Goal: Contribute content

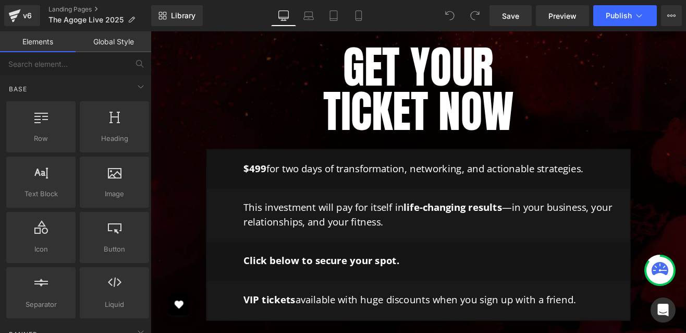
scroll to position [2744, 0]
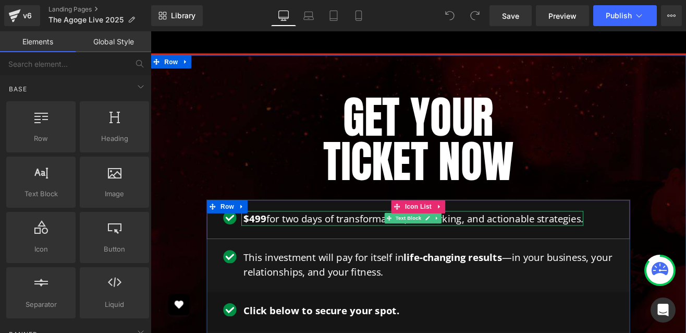
click at [271, 243] on span "$499" at bounding box center [273, 251] width 27 height 16
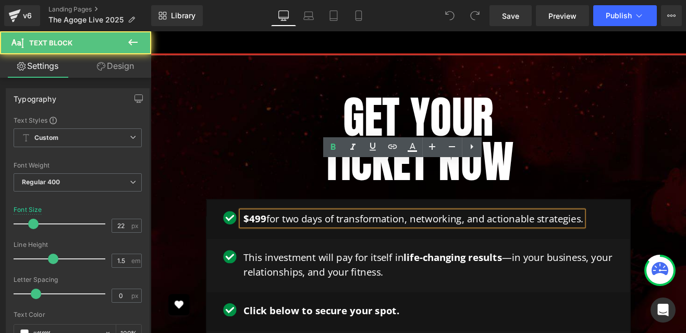
click at [273, 243] on span "$499" at bounding box center [273, 251] width 27 height 16
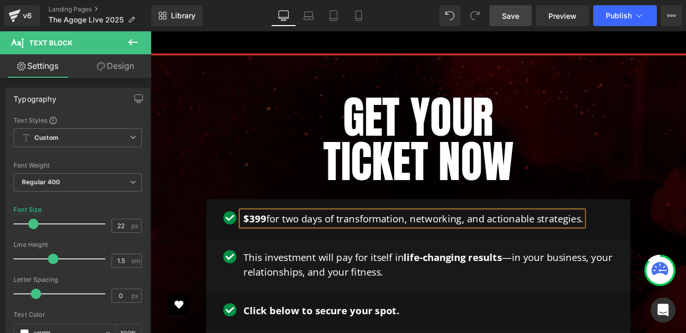
click at [517, 20] on span "Save" at bounding box center [510, 15] width 17 height 11
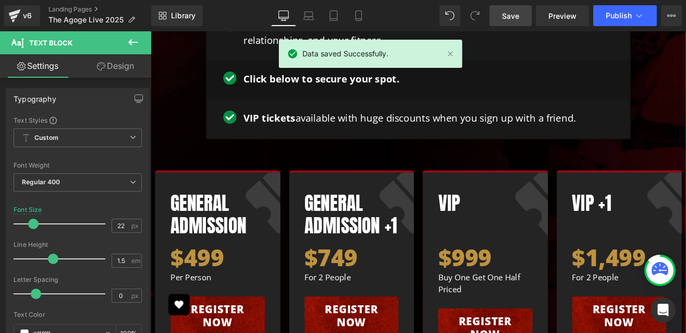
scroll to position [3018, 0]
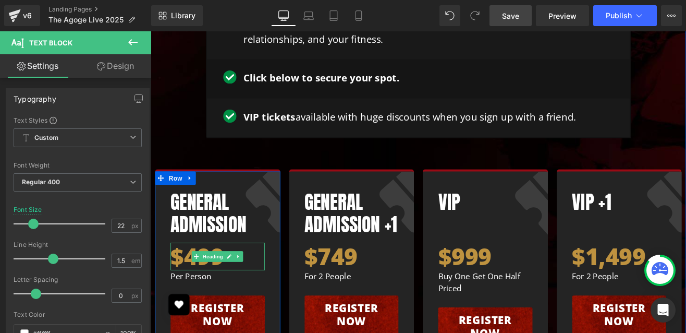
click at [187, 280] on h1 "$499" at bounding box center [229, 296] width 111 height 32
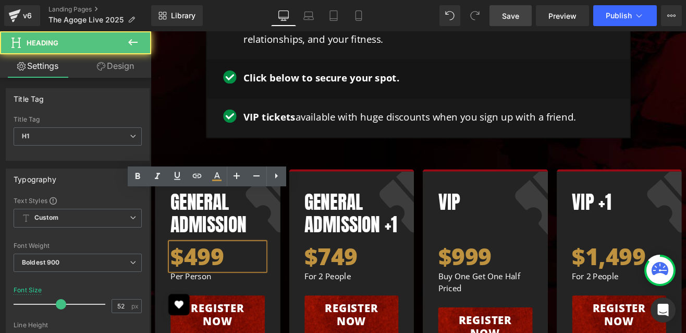
click at [202, 280] on h1 "$499" at bounding box center [229, 296] width 111 height 32
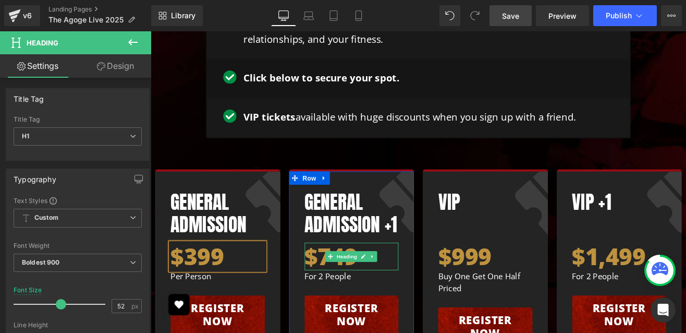
click at [357, 280] on h1 "$749" at bounding box center [387, 296] width 111 height 32
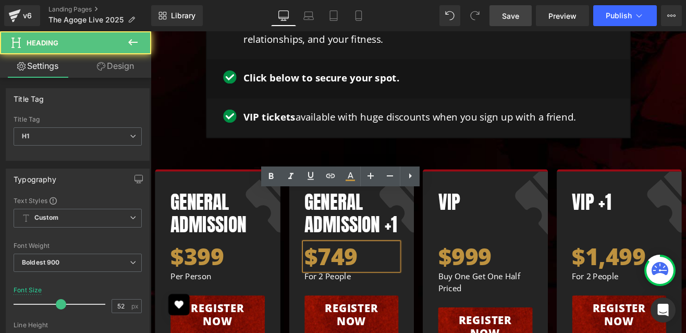
click at [364, 280] on h1 "$749" at bounding box center [387, 296] width 111 height 32
click at [393, 280] on h1 "$749" at bounding box center [387, 296] width 111 height 32
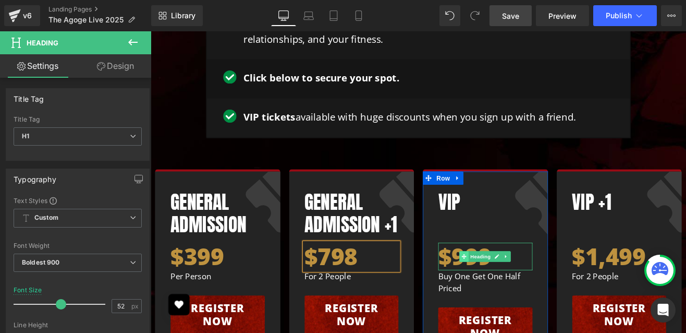
click at [519, 293] on icon at bounding box center [520, 296] width 6 height 6
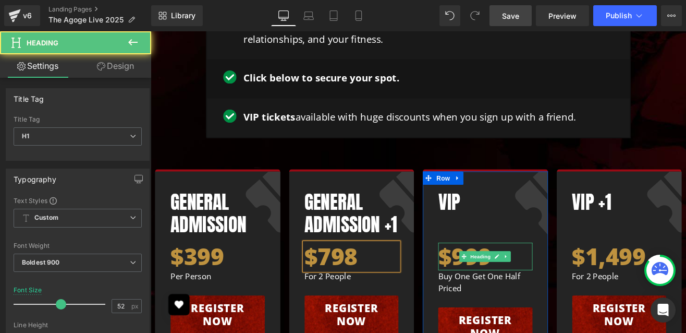
click at [508, 280] on h1 "$999" at bounding box center [545, 296] width 111 height 32
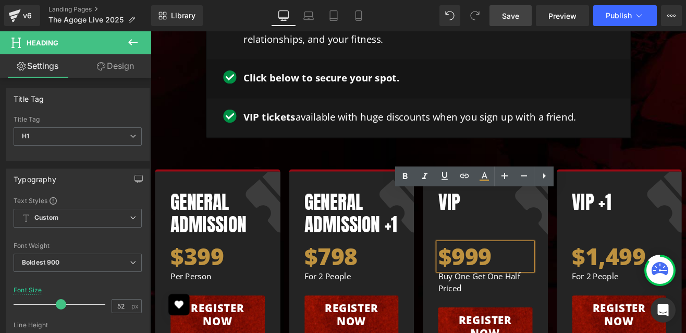
click at [523, 280] on h1 "$999" at bounding box center [545, 296] width 111 height 32
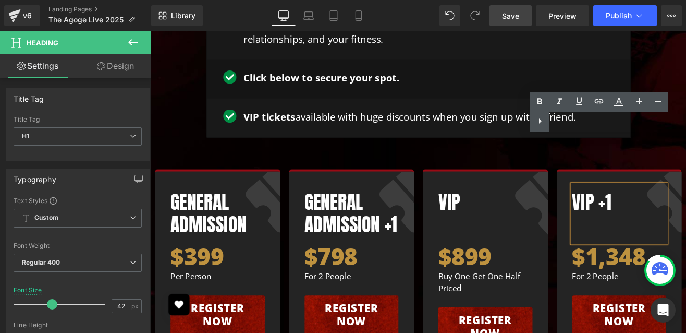
click at [686, 97] on div "Get Your Ticket Now Heading Row Image $399 for two days of transformation, netw…" at bounding box center [466, 128] width 631 height 625
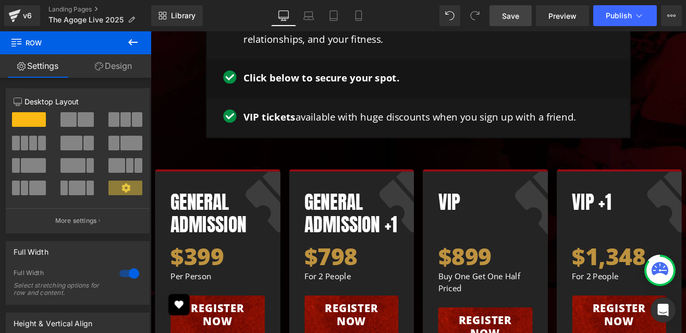
click at [511, 27] on div "Library Desktop Desktop Laptop Tablet Mobile Save Preview Publish Scheduled Vie…" at bounding box center [418, 15] width 535 height 31
click at [510, 22] on link "Save" at bounding box center [511, 15] width 42 height 21
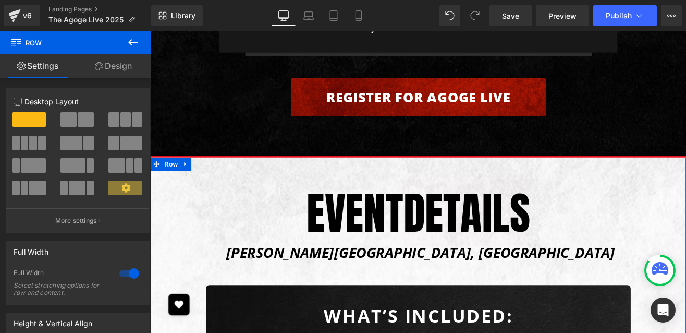
scroll to position [5289, 0]
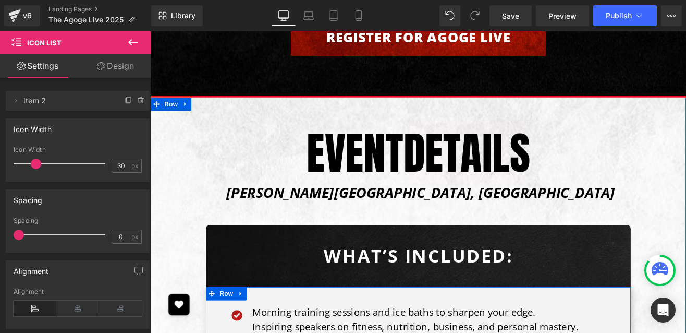
scroll to position [5360, 0]
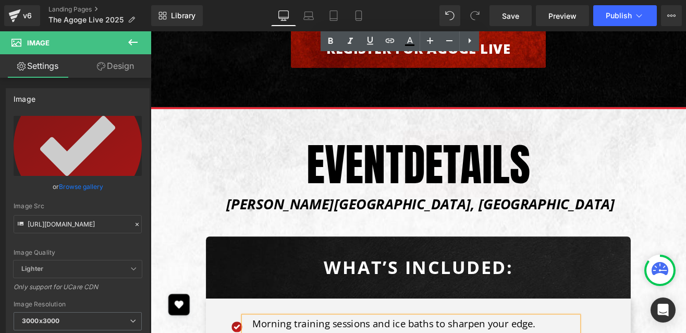
scroll to position [5307, 0]
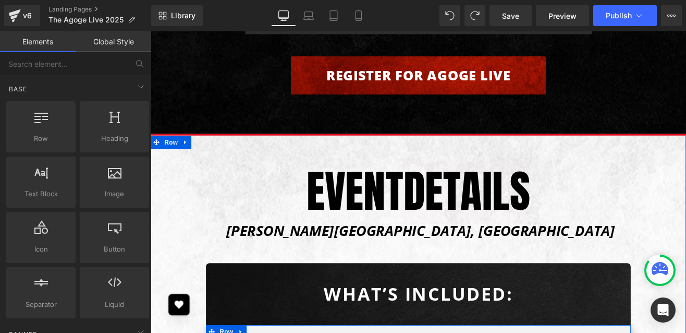
click at [151, 31] on div at bounding box center [151, 31] width 0 height 0
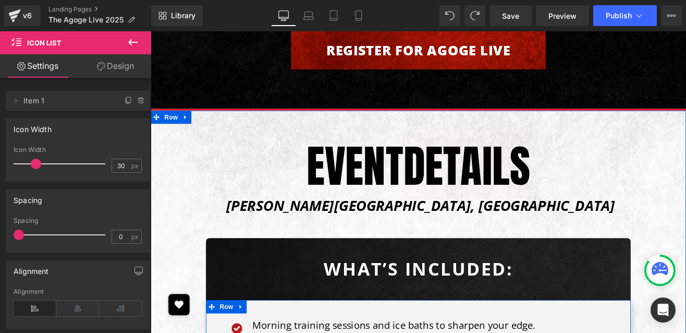
scroll to position [5326, 0]
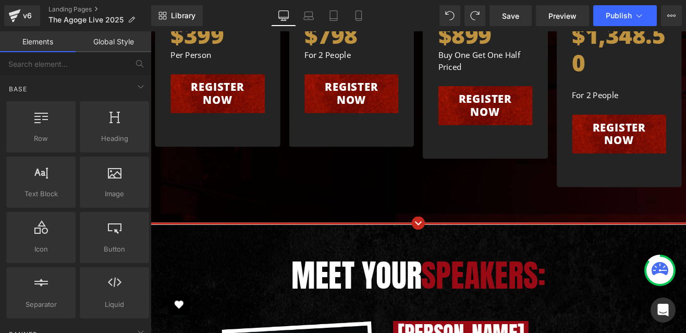
scroll to position [3105, 0]
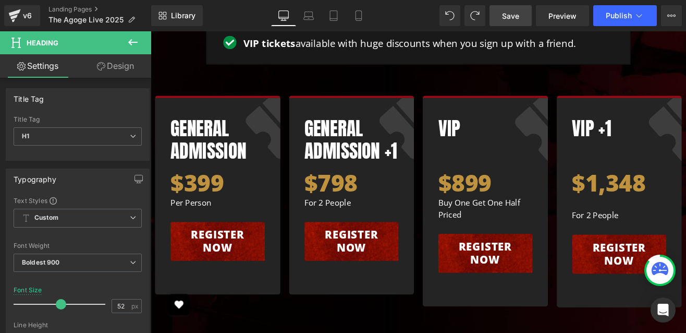
click at [517, 14] on span "Save" at bounding box center [510, 15] width 17 height 11
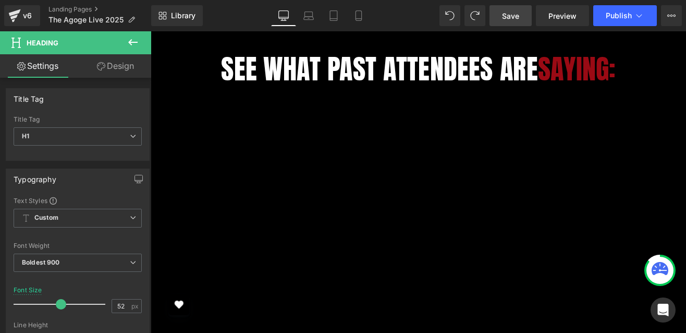
scroll to position [2327, 0]
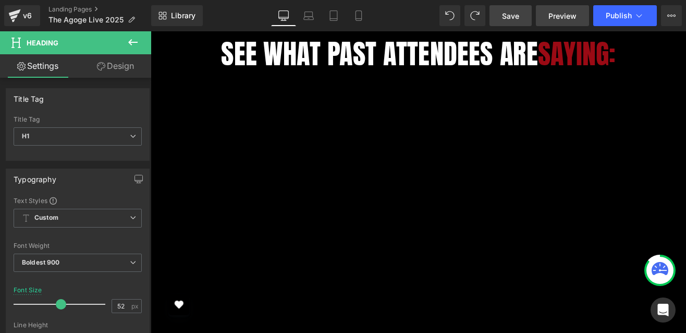
click at [558, 18] on span "Preview" at bounding box center [562, 15] width 28 height 11
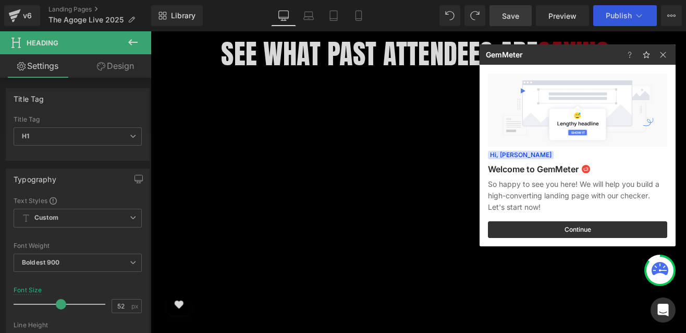
click at [506, 11] on div at bounding box center [343, 166] width 686 height 333
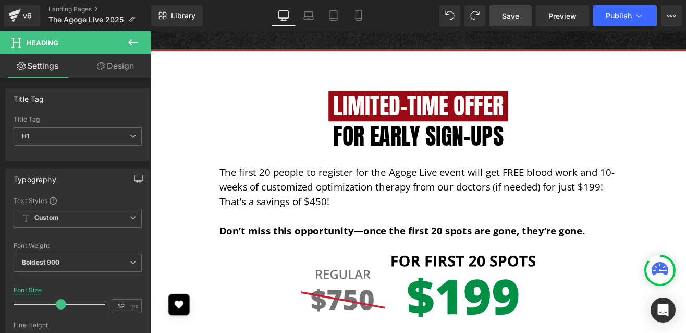
scroll to position [1787, 0]
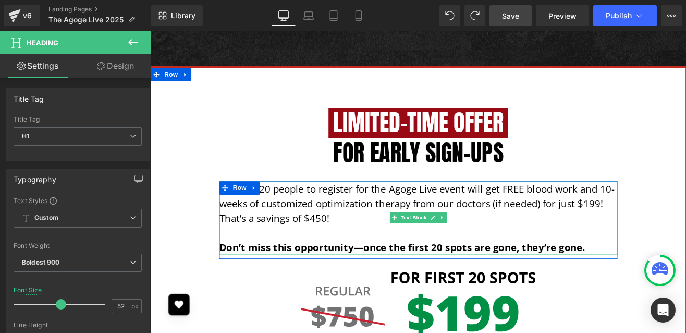
click at [676, 208] on p "The first 20 people to register for the Agoge Live event will get FREE blood wo…" at bounding box center [465, 234] width 469 height 52
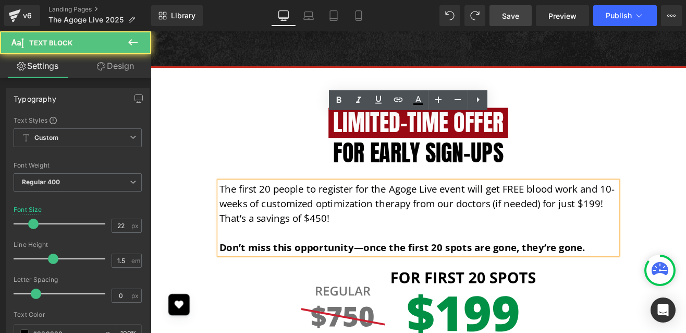
click at [675, 208] on p "The first 20 people to register for the Agoge Live event will get FREE blood wo…" at bounding box center [465, 234] width 469 height 52
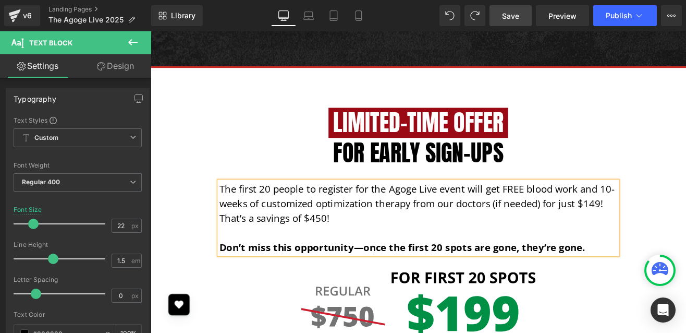
click at [357, 208] on p "The first 20 people to register for the Agoge Live event will get FREE blood wo…" at bounding box center [465, 234] width 469 height 52
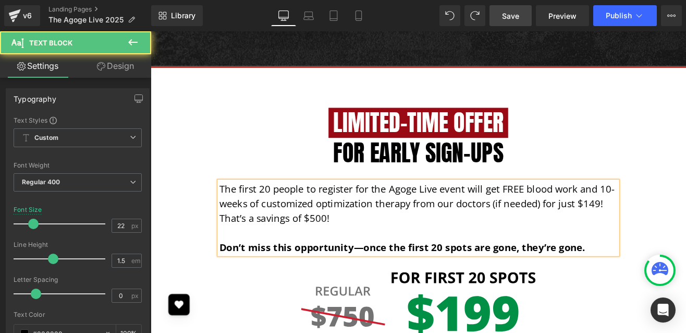
click at [287, 208] on p "The first 20 people to register for the Agoge Live event will get FREE blood wo…" at bounding box center [465, 234] width 469 height 52
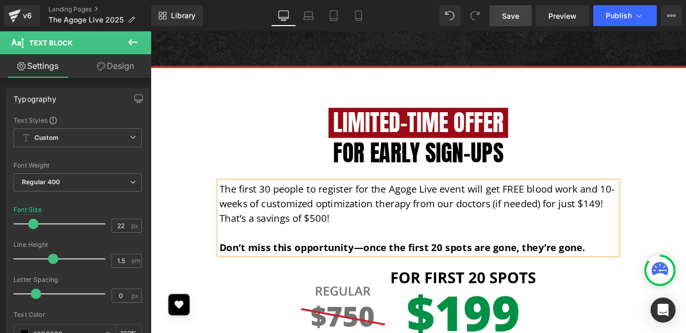
click at [485, 277] on strong "Don’t miss this opportunity—once the first 20 spots are gone, they’re gone." at bounding box center [446, 285] width 431 height 16
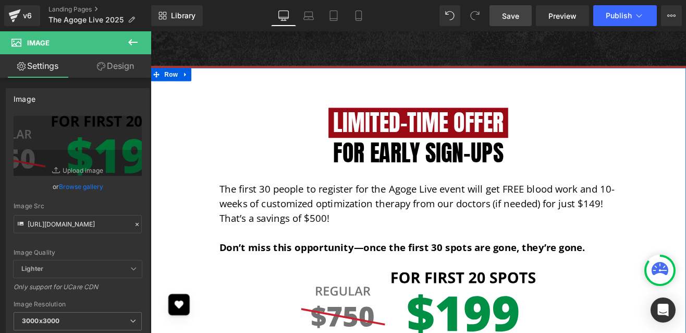
click at [654, 280] on div "Limited-Time Offer for Early Sign-Ups Heading Row The first 30 people to regist…" at bounding box center [466, 294] width 610 height 376
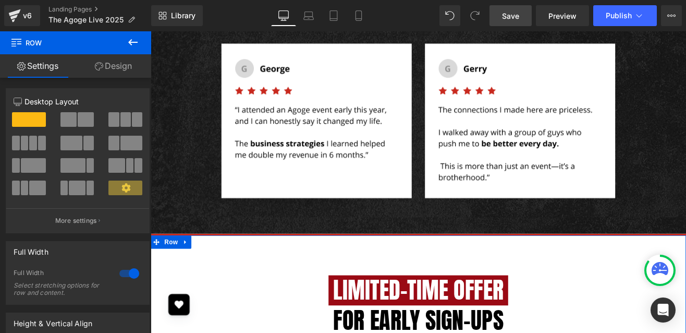
scroll to position [1710, 0]
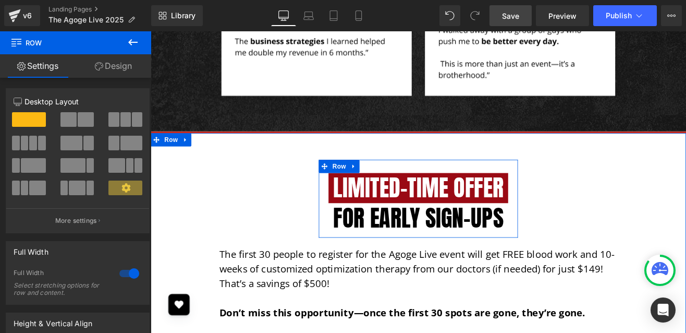
click at [577, 198] on div "Limited-Time Offer for Early Sign-Ups Heading" at bounding box center [466, 233] width 235 height 70
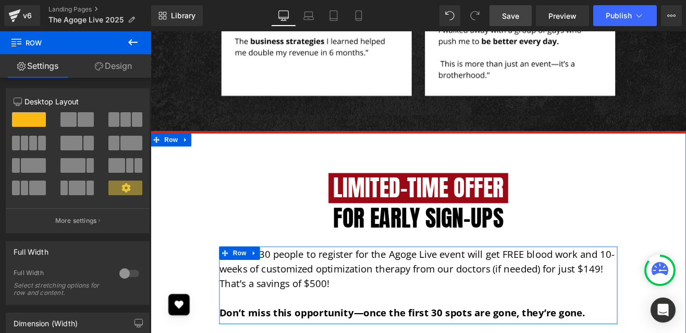
click at [292, 285] on p "The first 30 people to register for the Agoge Live event will get FREE blood wo…" at bounding box center [465, 311] width 469 height 52
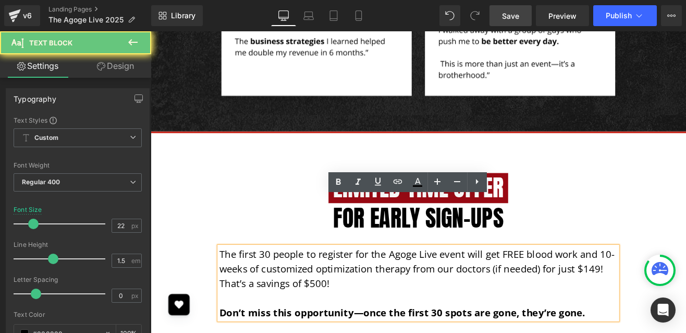
click at [250, 285] on p "The first 30 people to register for the Agoge Live event will get FREE blood wo…" at bounding box center [465, 311] width 469 height 52
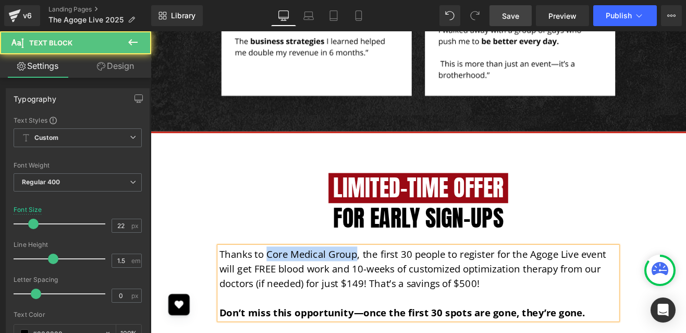
drag, startPoint x: 394, startPoint y: 238, endPoint x: 289, endPoint y: 237, distance: 105.3
click at [289, 285] on p "Thanks to Core Medical Group, the first 30 people to register for the Agoge Liv…" at bounding box center [465, 311] width 469 height 52
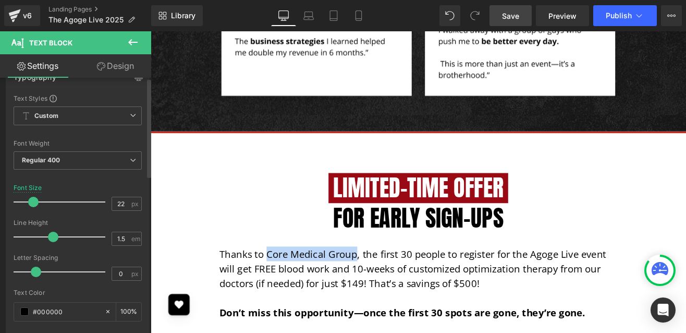
scroll to position [0, 0]
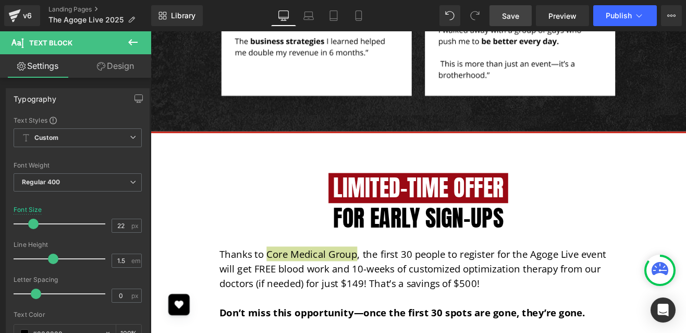
click at [111, 65] on link "Design" at bounding box center [116, 65] width 76 height 23
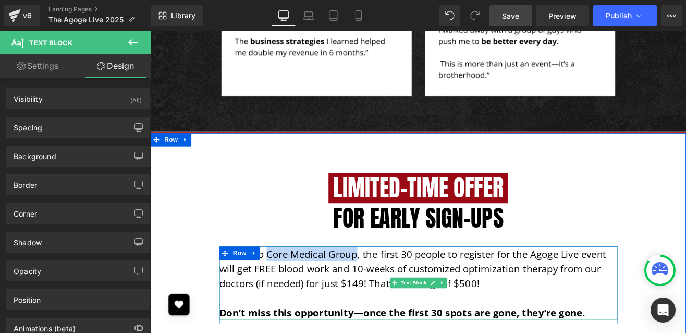
click at [321, 285] on p "Thanks to Core Medical Group, the first 30 people to register for the Agoge Liv…" at bounding box center [465, 311] width 469 height 52
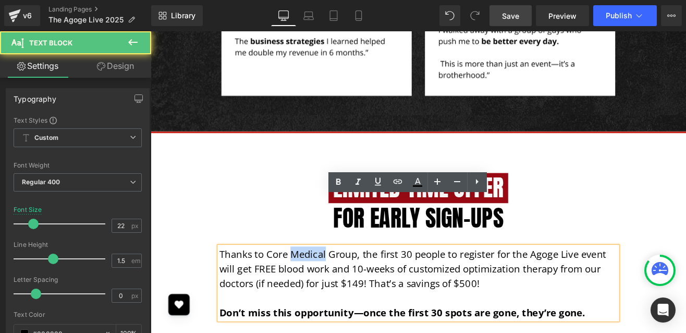
click at [321, 285] on p "Thanks to Core Medical Group, the first 30 people to register for the Agoge Liv…" at bounding box center [465, 311] width 469 height 52
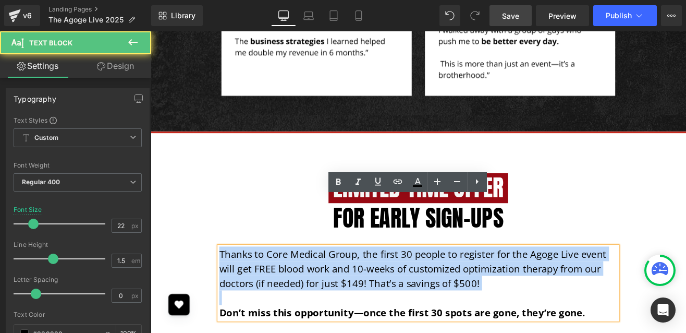
click at [321, 285] on p "Thanks to Core Medical Group, the first 30 people to register for the Agoge Liv…" at bounding box center [465, 311] width 469 height 52
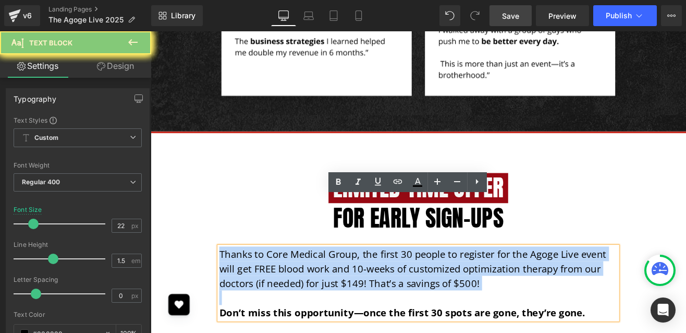
click at [334, 285] on p "Thanks to Core Medical Group, the first 30 people to register for the Agoge Liv…" at bounding box center [465, 311] width 469 height 52
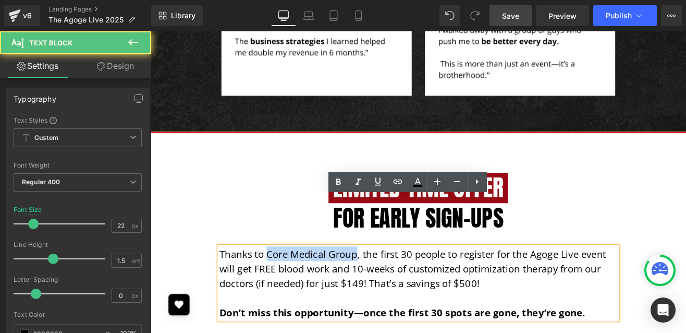
drag, startPoint x: 392, startPoint y: 238, endPoint x: 285, endPoint y: 242, distance: 106.9
click at [285, 285] on p "Thanks to Core Medical Group, the first 30 people to register for the Agoge Liv…" at bounding box center [465, 311] width 469 height 52
click at [586, 285] on p "Thanks to Core Medical Group , the first 30 people to register for the Agoge Li…" at bounding box center [465, 311] width 469 height 52
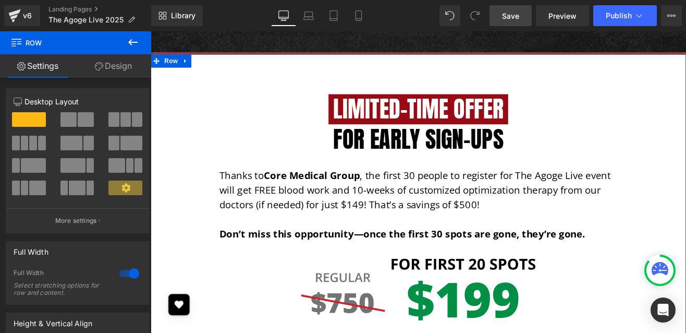
scroll to position [1804, 0]
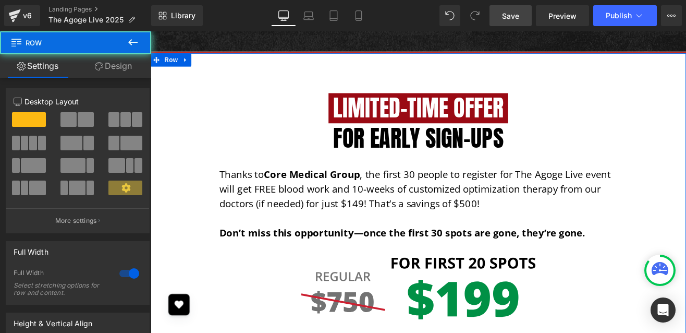
click at [614, 290] on div "Limited-Time Offer for Early Sign-Ups Heading Row Thanks to Core Medical Group …" at bounding box center [466, 277] width 610 height 376
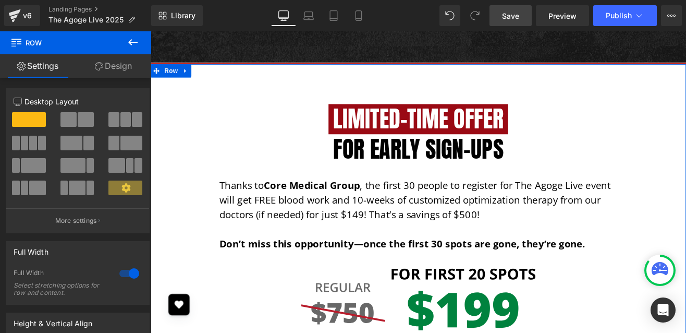
scroll to position [1806, 0]
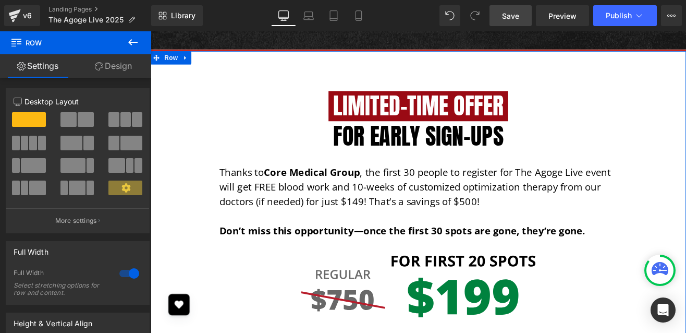
click at [545, 295] on img at bounding box center [466, 332] width 276 height 74
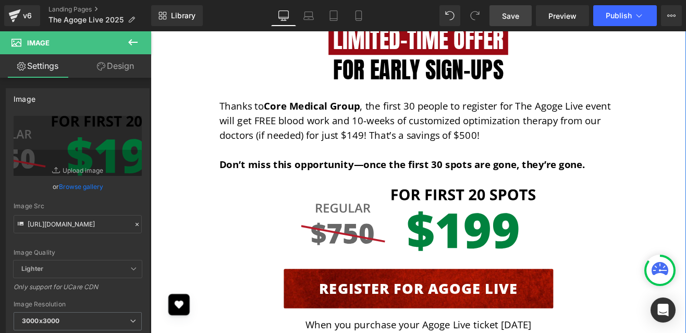
scroll to position [1887, 0]
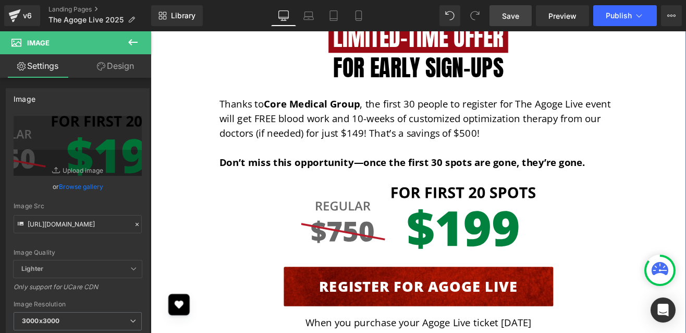
click at [547, 218] on img at bounding box center [466, 252] width 276 height 74
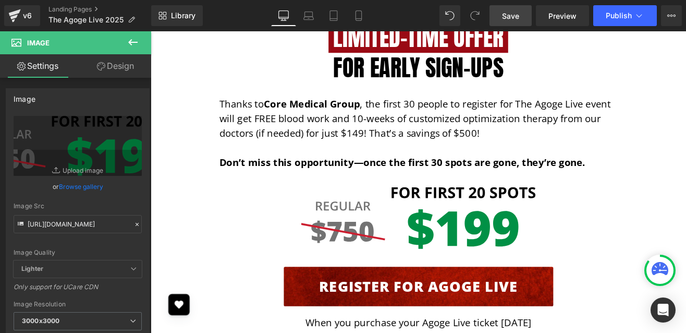
click at [513, 15] on span "Save" at bounding box center [510, 15] width 17 height 11
click at [651, 16] on button "Publish" at bounding box center [625, 15] width 64 height 21
click at [672, 19] on icon at bounding box center [671, 15] width 8 height 8
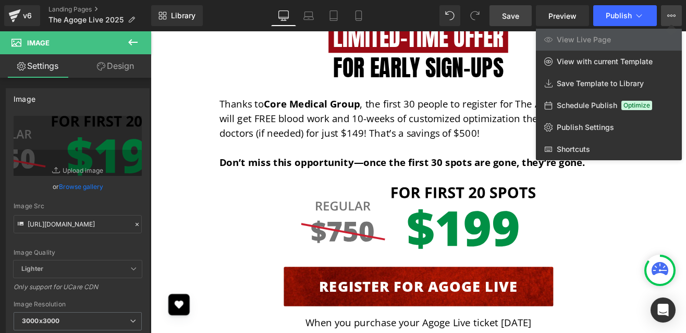
click at [508, 19] on span "Save" at bounding box center [510, 15] width 17 height 11
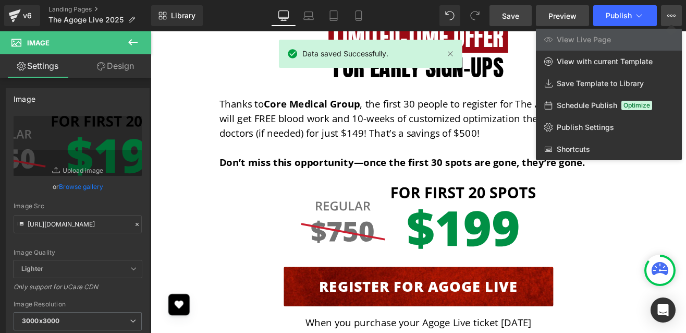
click at [569, 23] on link "Preview" at bounding box center [562, 15] width 53 height 21
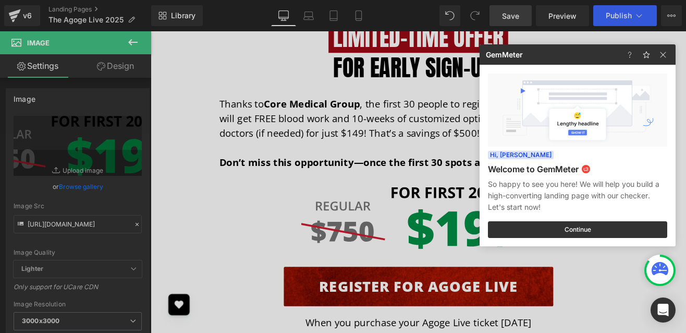
click at [95, 60] on div at bounding box center [343, 166] width 686 height 333
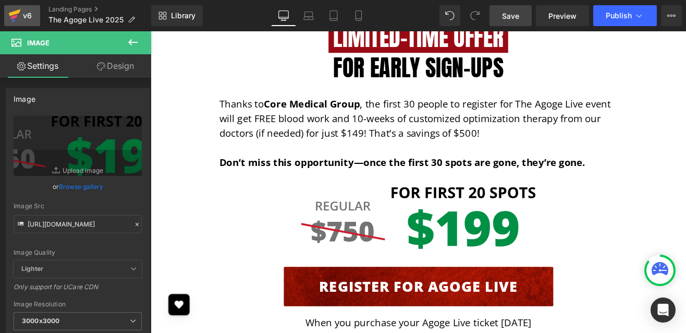
click at [22, 25] on link "v6" at bounding box center [22, 15] width 36 height 21
